Goal: Task Accomplishment & Management: Manage account settings

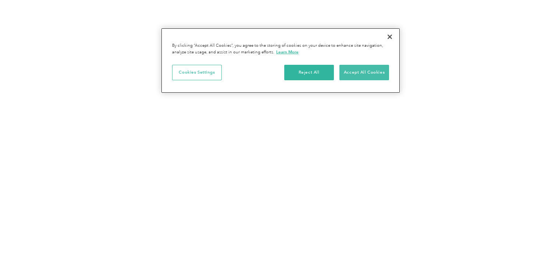
click at [374, 65] on button "Accept All Cookies" at bounding box center [365, 72] width 50 height 15
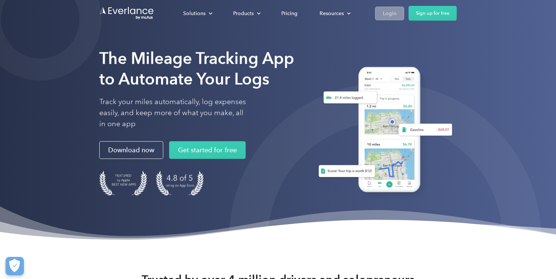
click at [396, 15] on div "Login" at bounding box center [390, 13] width 14 height 9
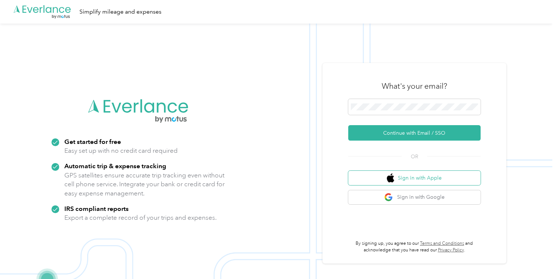
click at [409, 181] on button "Sign in with Apple" at bounding box center [414, 178] width 132 height 14
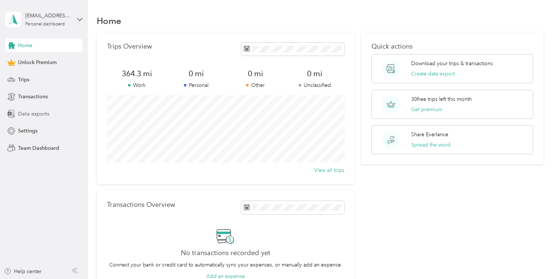
click at [32, 118] on div "Data exports" at bounding box center [43, 113] width 77 height 13
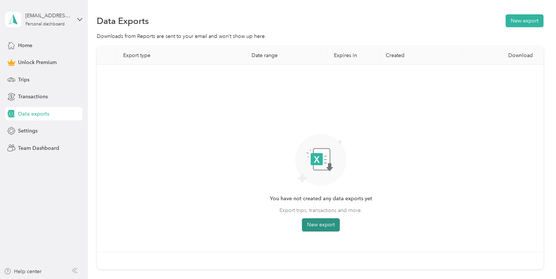
click at [322, 226] on button "New export" at bounding box center [321, 224] width 38 height 13
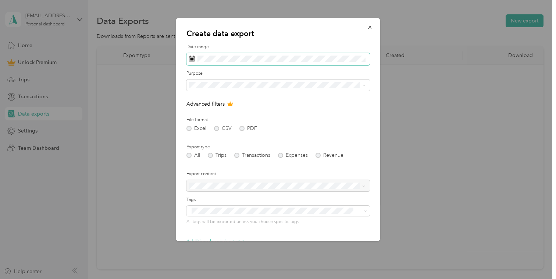
click at [273, 62] on span at bounding box center [279, 59] width 184 height 13
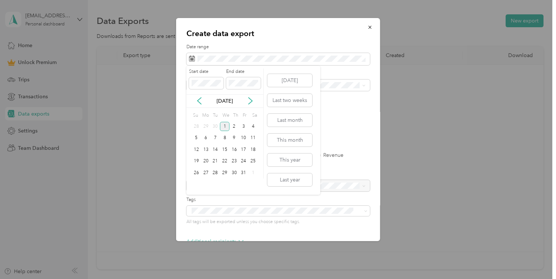
click at [199, 93] on div "Start date End date" at bounding box center [225, 81] width 77 height 26
click at [198, 94] on div "[DATE]" at bounding box center [225, 101] width 77 height 14
click at [198, 97] on icon at bounding box center [199, 100] width 7 height 7
click at [301, 118] on button "Last month" at bounding box center [289, 120] width 45 height 13
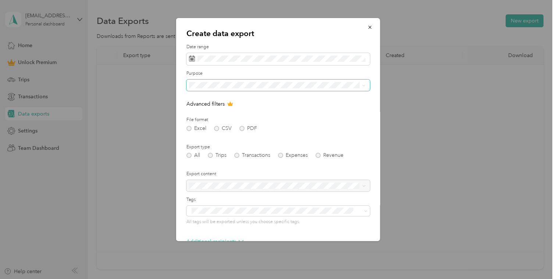
click at [271, 81] on span at bounding box center [279, 85] width 184 height 12
click at [242, 108] on div "Work" at bounding box center [277, 108] width 171 height 8
click at [218, 128] on div "Excel CSV PDF" at bounding box center [279, 128] width 184 height 5
click at [243, 128] on div "Excel CSV PDF" at bounding box center [279, 128] width 184 height 5
click at [204, 97] on div "All" at bounding box center [277, 98] width 171 height 8
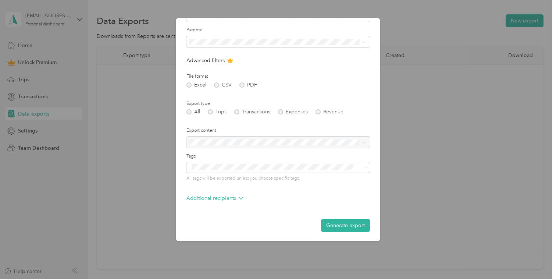
click at [221, 109] on div "All Trips Transactions Expenses Revenue" at bounding box center [279, 111] width 184 height 5
click at [214, 111] on div "All Trips Transactions Expenses Revenue" at bounding box center [279, 111] width 184 height 5
click at [211, 111] on div "All Trips Transactions Expenses Revenue" at bounding box center [279, 111] width 184 height 5
click at [212, 113] on div "All Trips Transactions Expenses Revenue" at bounding box center [279, 111] width 184 height 5
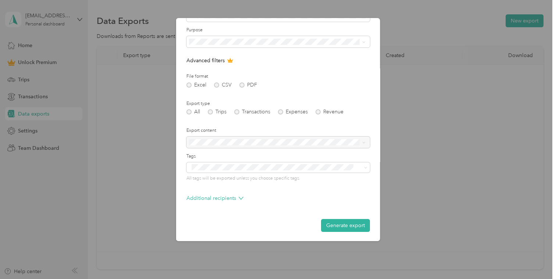
click at [210, 113] on div "All Trips Transactions Expenses Revenue" at bounding box center [279, 111] width 184 height 5
click at [237, 142] on div at bounding box center [279, 142] width 184 height 12
click at [352, 226] on button "Generate export" at bounding box center [345, 225] width 49 height 13
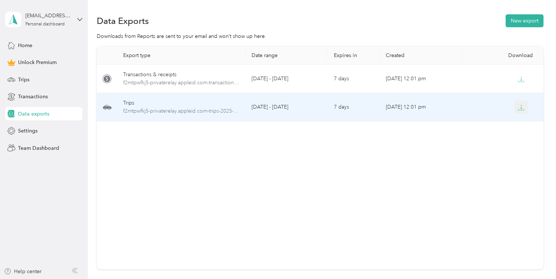
click at [520, 109] on icon "button" at bounding box center [521, 107] width 7 height 7
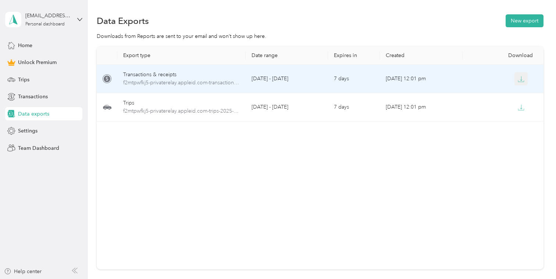
click at [522, 82] on button "button" at bounding box center [521, 78] width 13 height 13
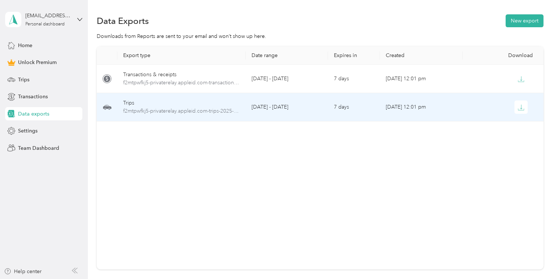
click at [276, 120] on td "[DATE] - [DATE]" at bounding box center [287, 107] width 83 height 28
